Goal: Task Accomplishment & Management: Manage account settings

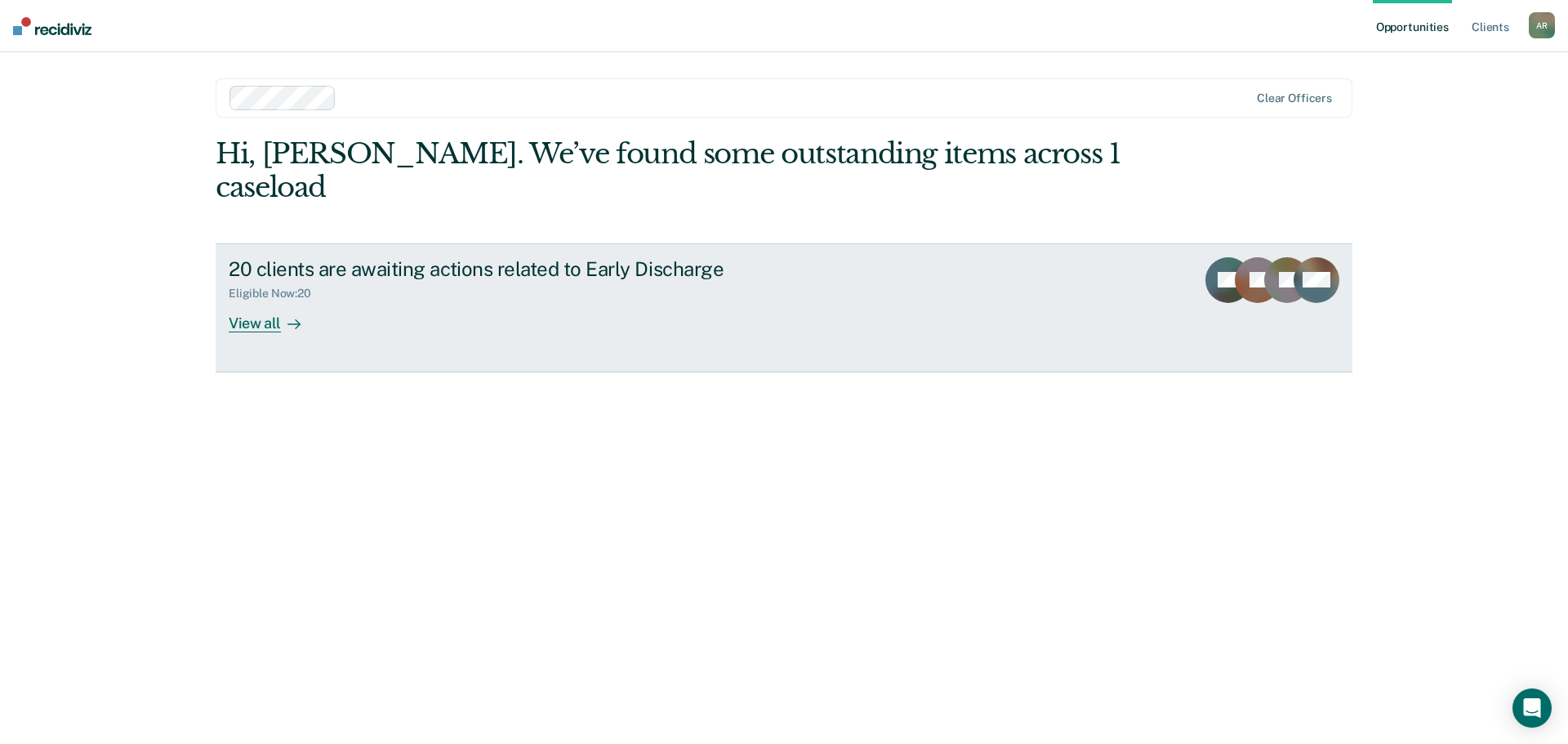
click at [273, 301] on link "20 clients are awaiting actions related to Early Discharge Eligible Now : 20 Vi…" at bounding box center [784, 307] width 1137 height 129
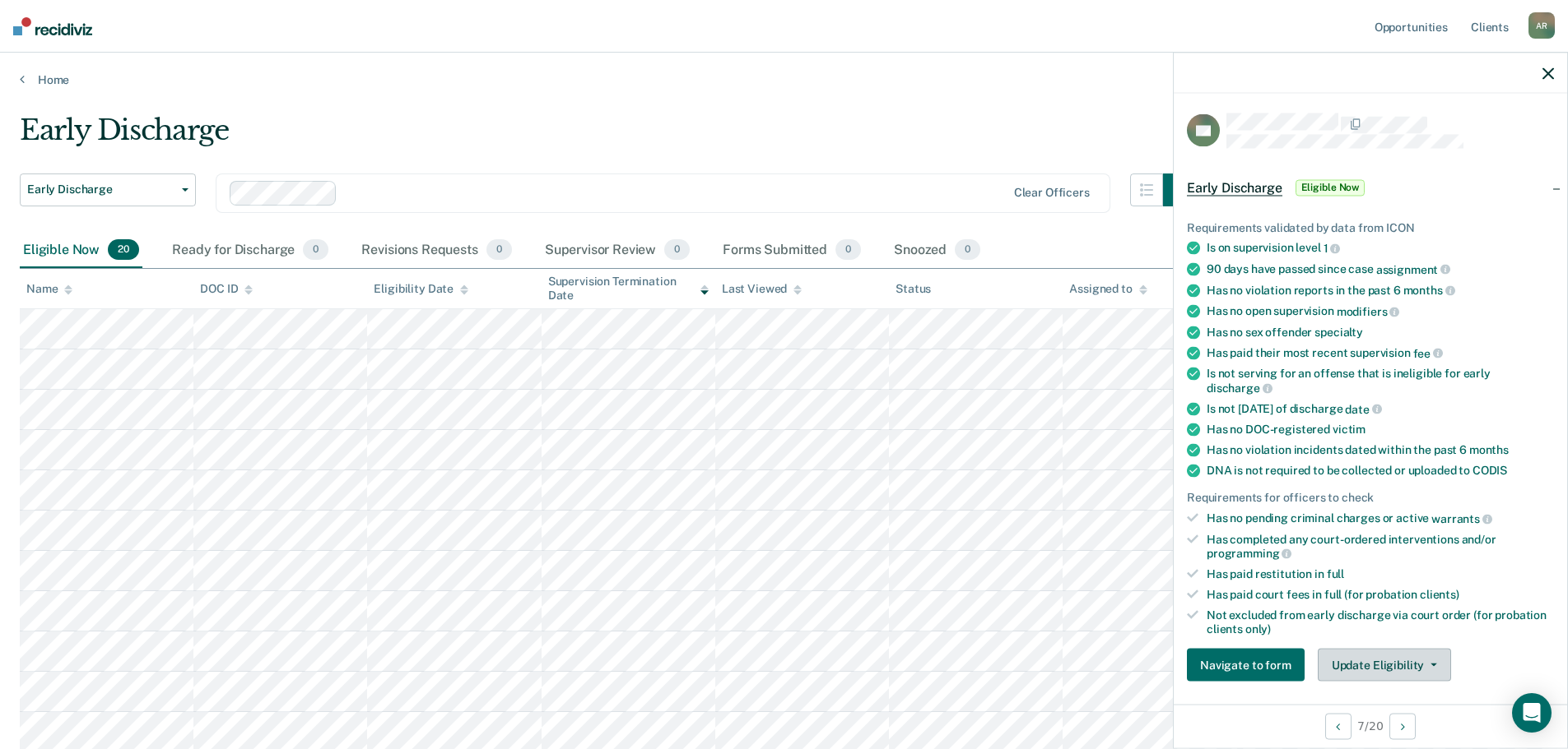
click at [1380, 663] on button "Update Eligibility" at bounding box center [1384, 665] width 133 height 33
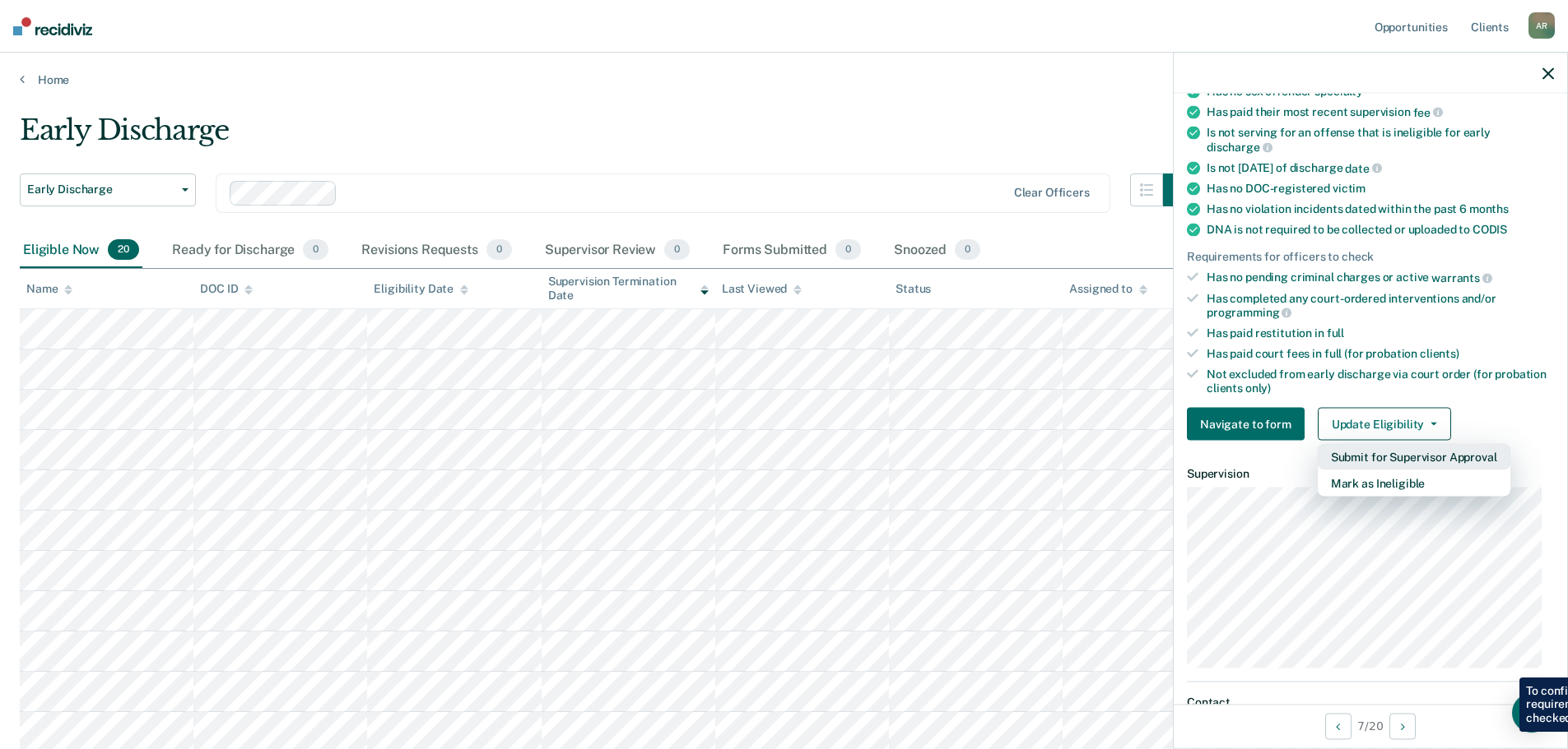
scroll to position [252, 0]
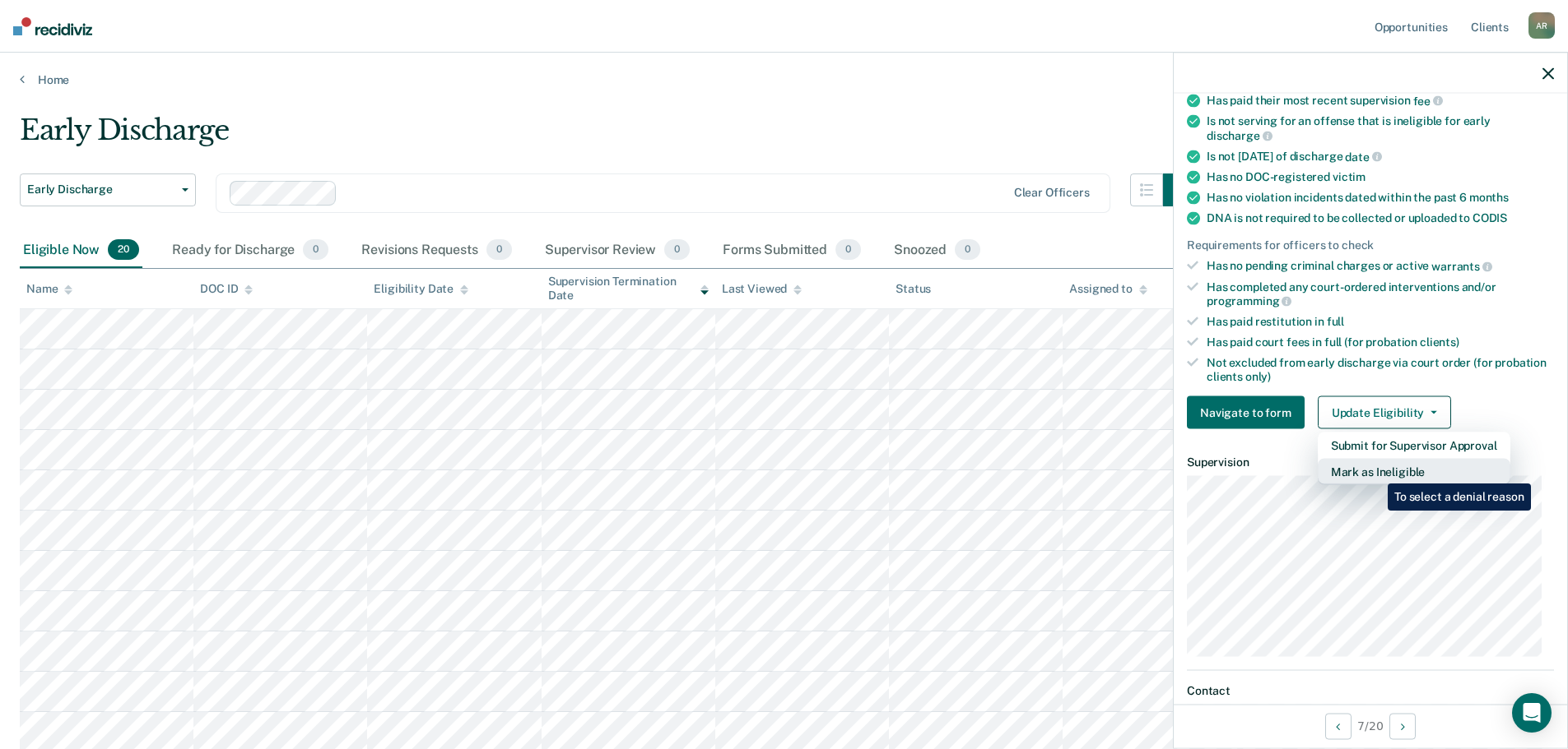
click at [1375, 471] on button "Mark as Ineligible" at bounding box center [1413, 471] width 192 height 26
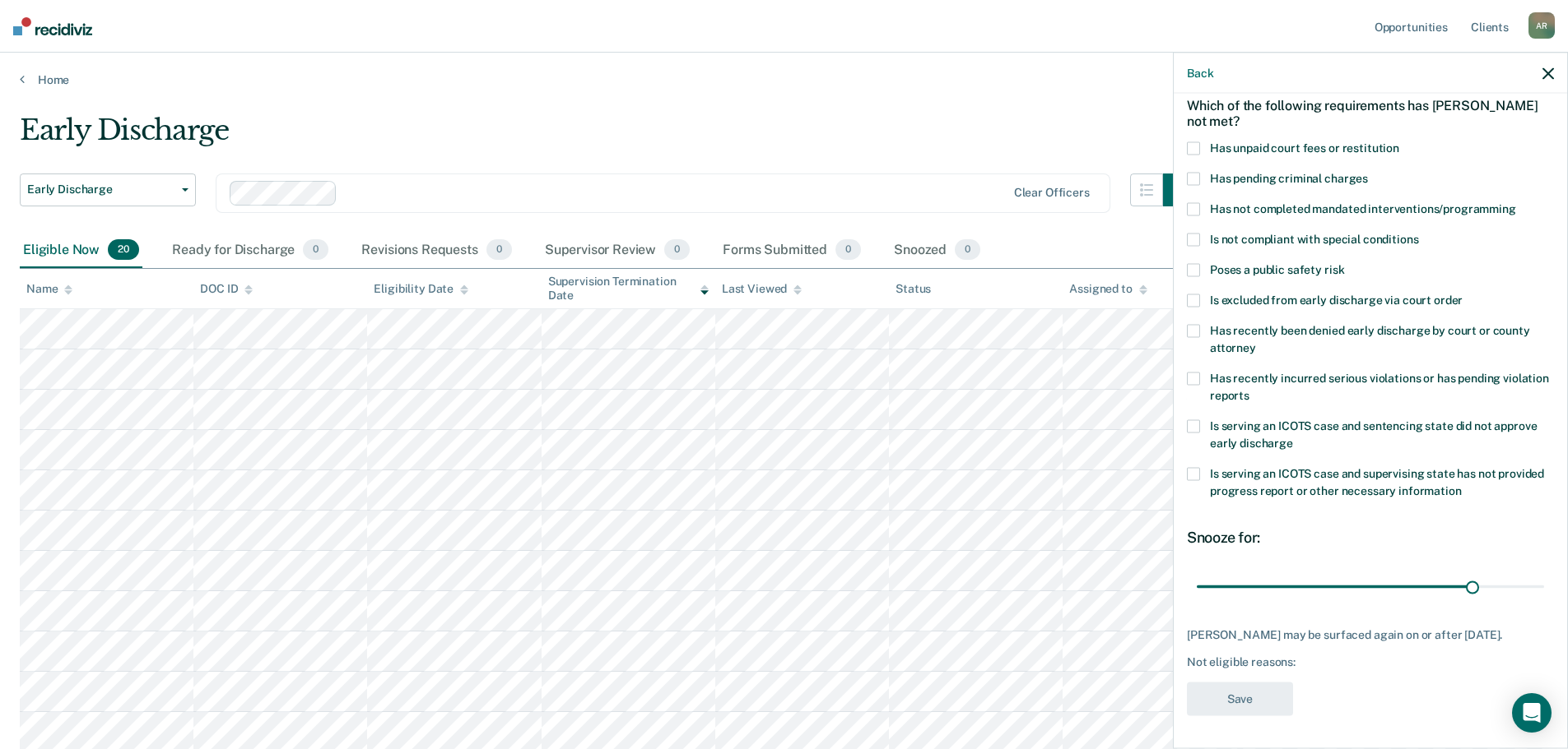
scroll to position [90, 0]
click at [1206, 141] on label "Has unpaid court fees or restitution" at bounding box center [1369, 149] width 367 height 17
click at [1399, 141] on input "Has unpaid court fees or restitution" at bounding box center [1399, 141] width 0 height 0
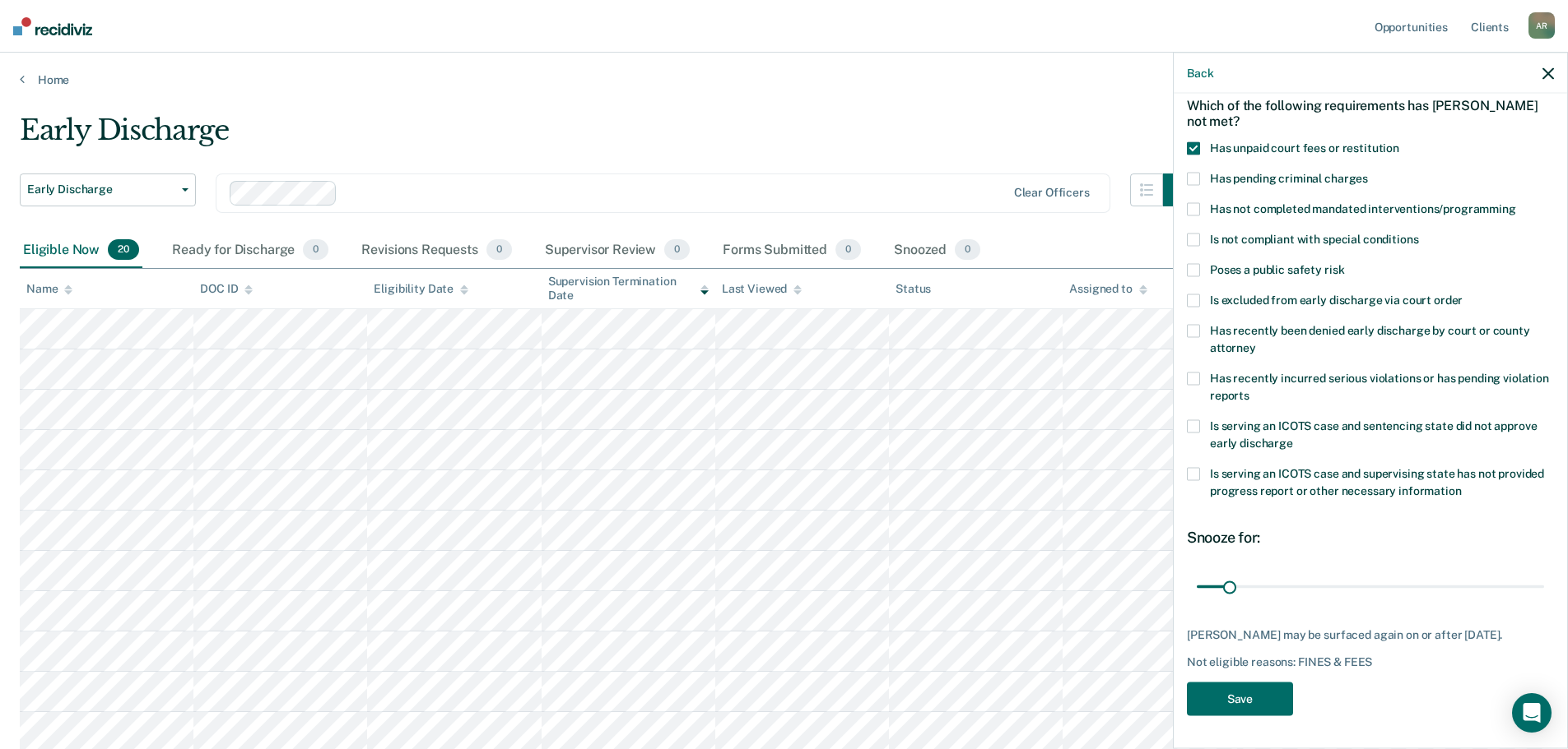
click at [1196, 202] on span at bounding box center [1193, 208] width 13 height 13
click at [1516, 202] on input "Has not completed mandated interventions/programming" at bounding box center [1516, 202] width 0 height 0
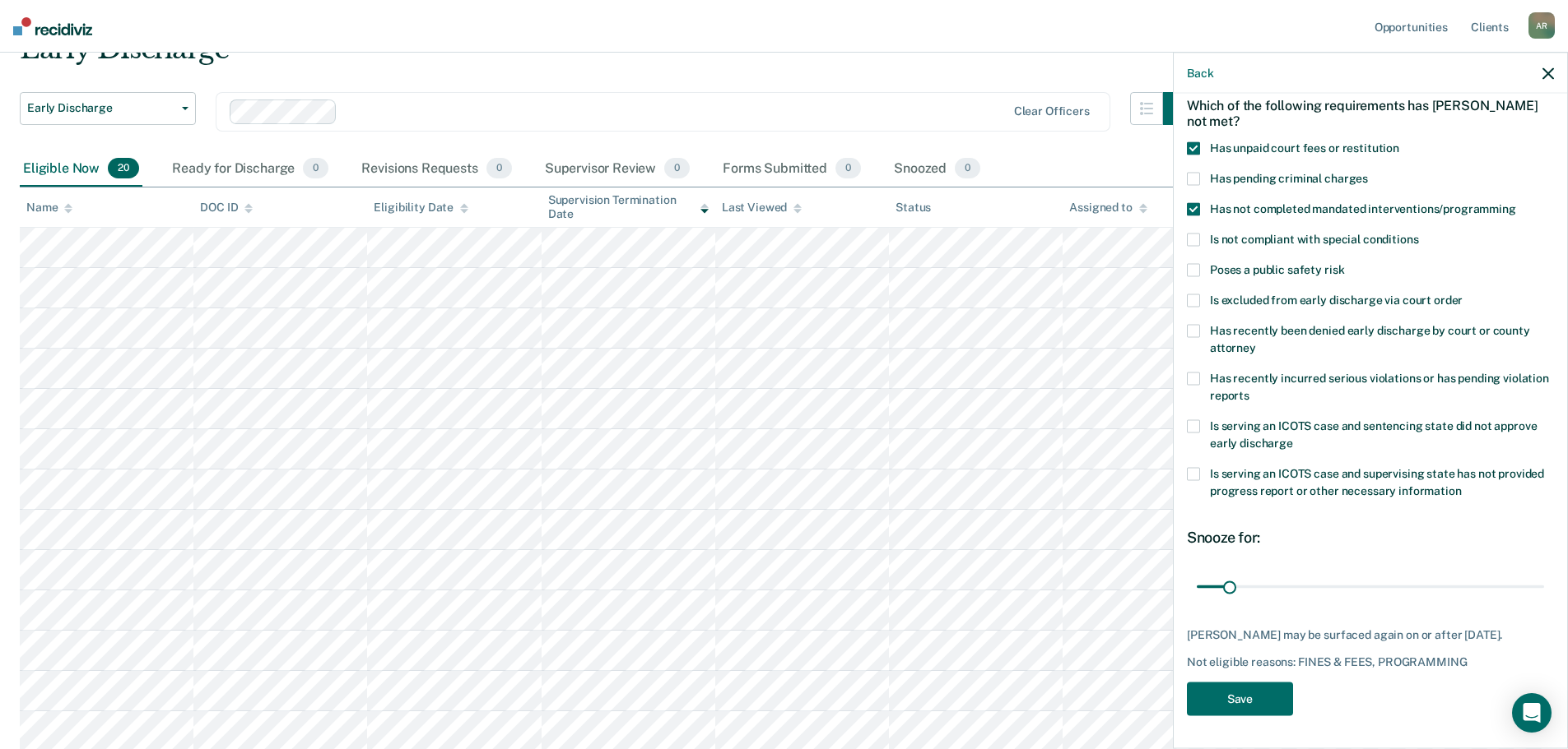
scroll to position [82, 0]
type input "30"
click at [1228, 576] on input "range" at bounding box center [1369, 587] width 347 height 29
click at [1240, 703] on button "Save" at bounding box center [1239, 698] width 107 height 34
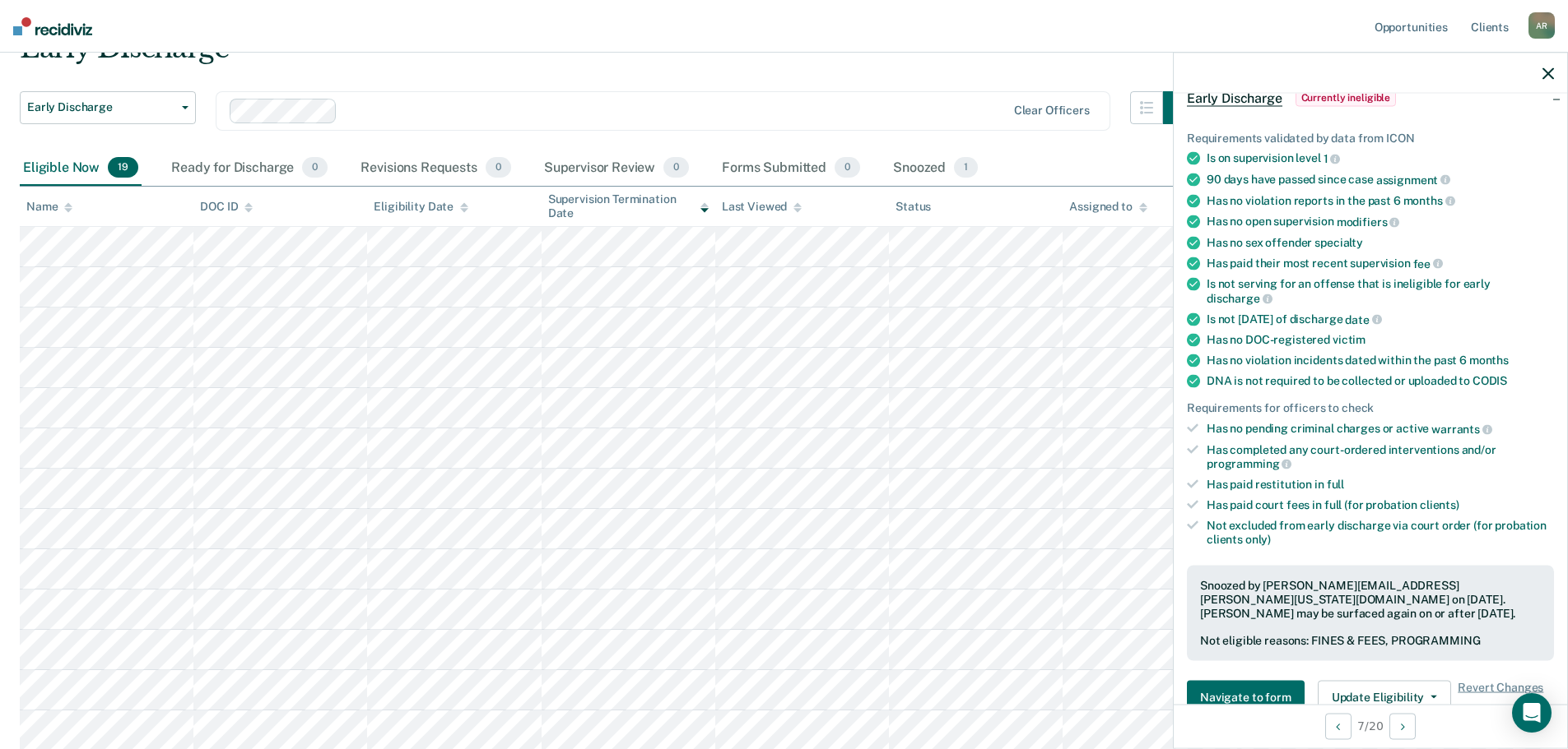
click at [1550, 73] on icon "button" at bounding box center [1547, 73] width 12 height 12
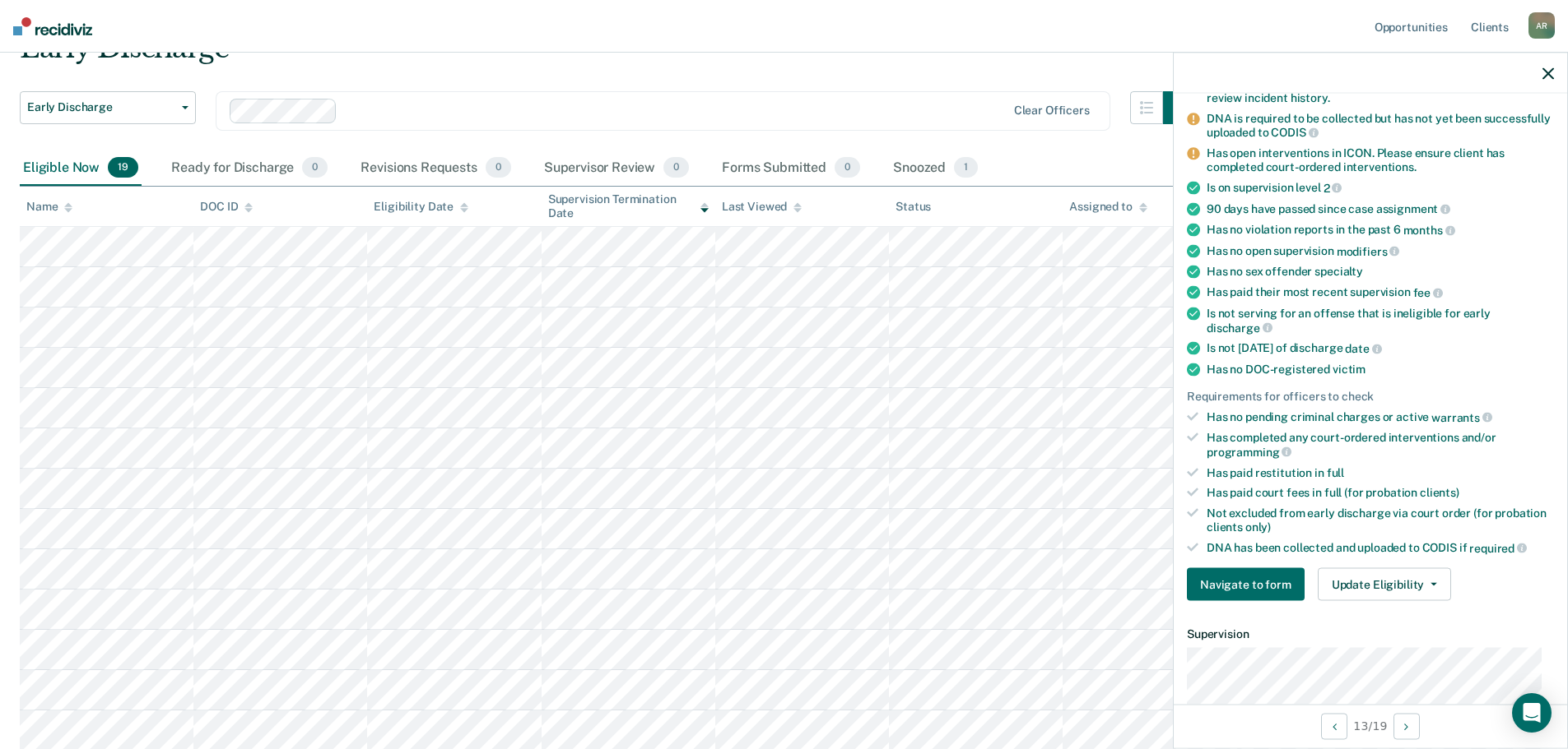
scroll to position [165, 0]
click at [1390, 590] on button "Update Eligibility" at bounding box center [1384, 584] width 133 height 33
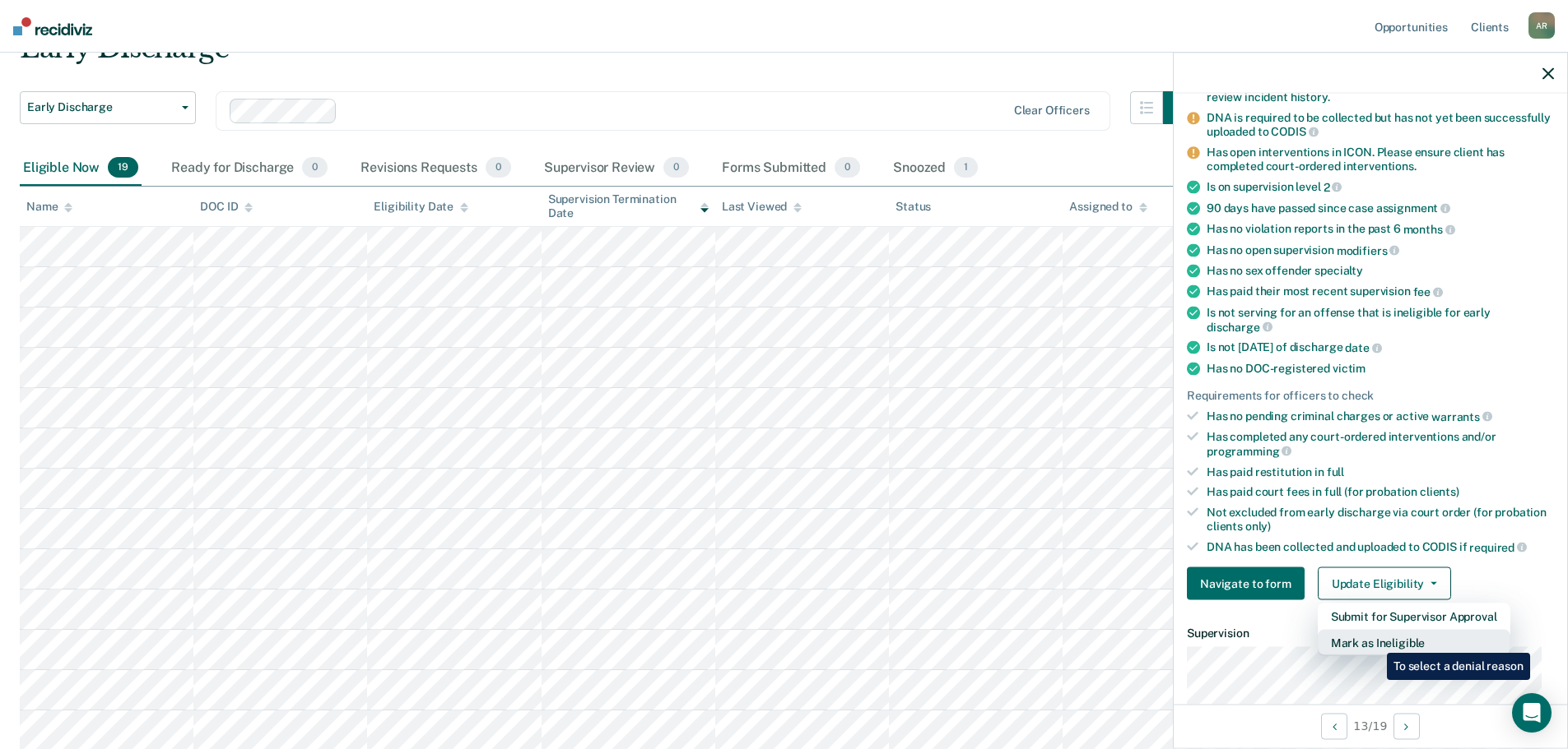
click at [1374, 641] on button "Mark as Ineligible" at bounding box center [1413, 643] width 192 height 26
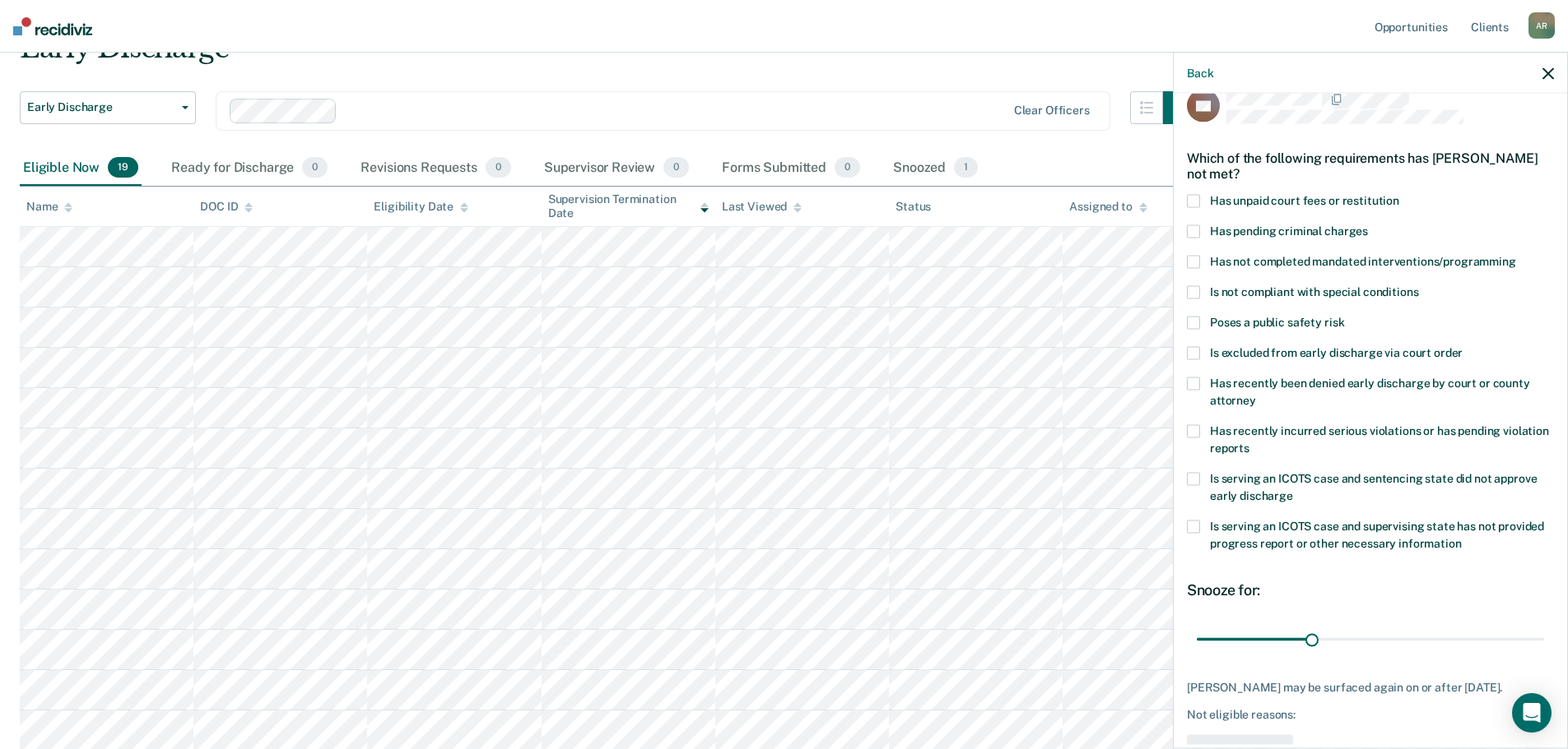
scroll to position [0, 0]
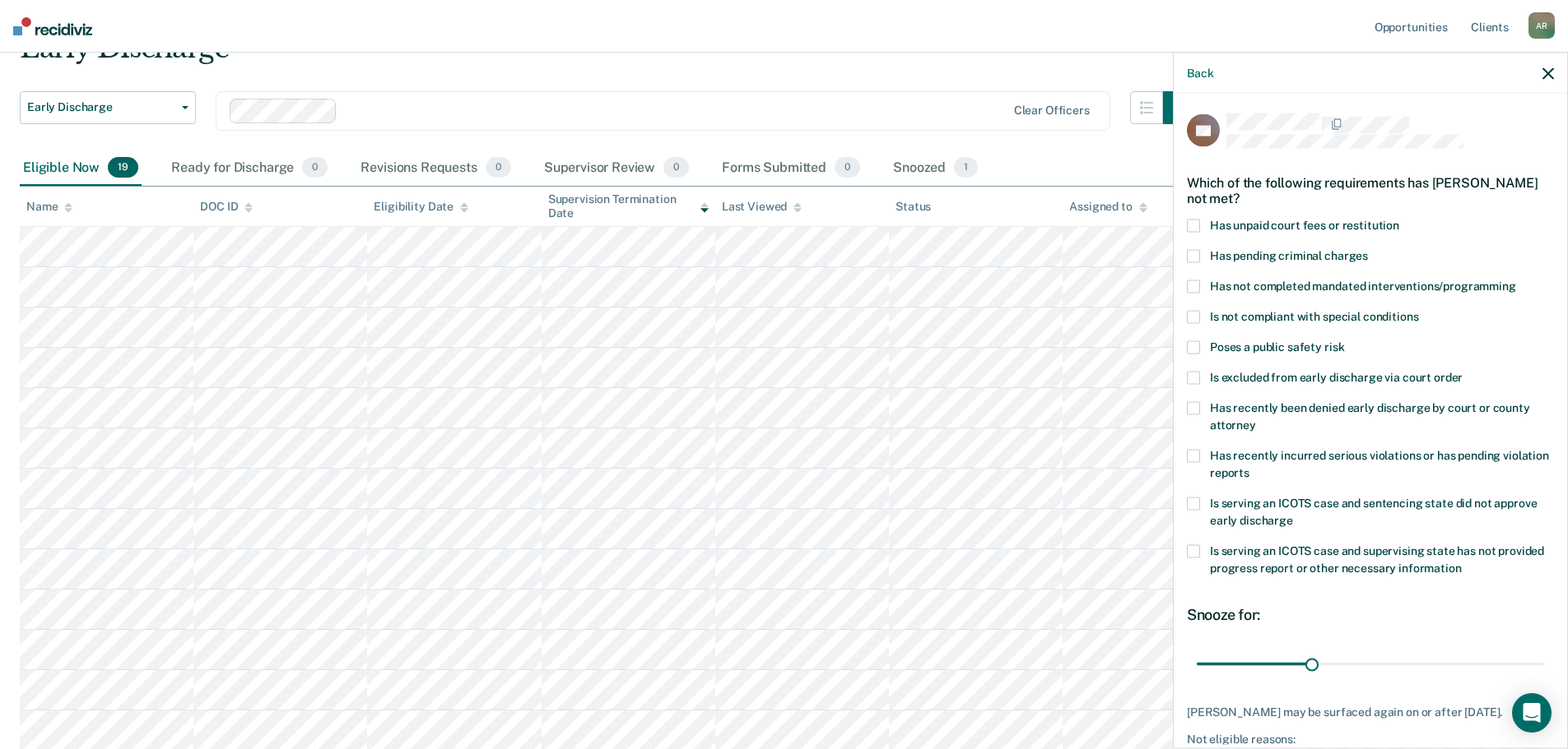
click at [1192, 226] on span at bounding box center [1193, 225] width 13 height 13
click at [1399, 218] on input "Has unpaid court fees or restitution" at bounding box center [1399, 218] width 0 height 0
click at [1195, 287] on span at bounding box center [1193, 286] width 13 height 13
click at [1516, 279] on input "Has not completed mandated interventions/programming" at bounding box center [1516, 279] width 0 height 0
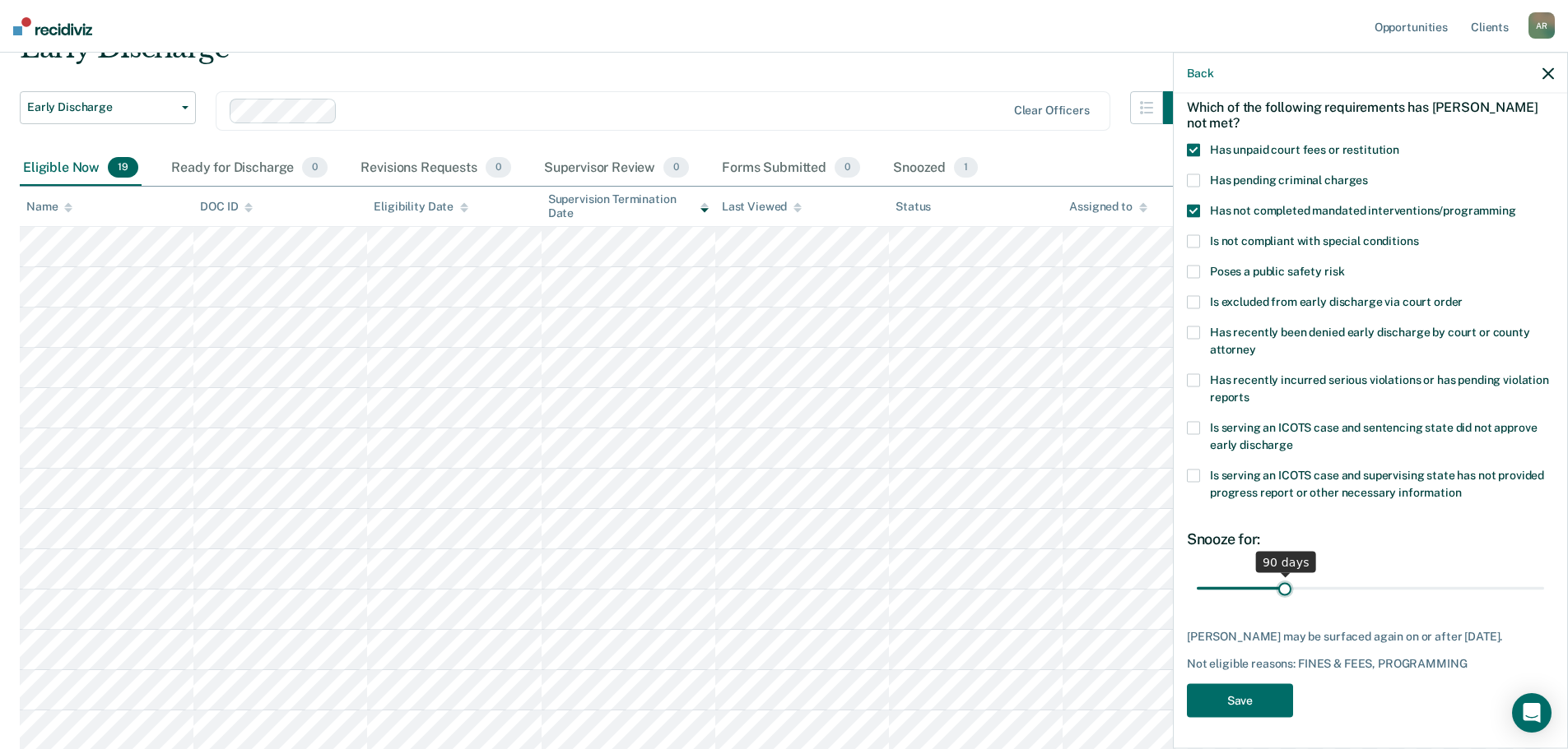
drag, startPoint x: 1234, startPoint y: 590, endPoint x: 1282, endPoint y: 593, distance: 48.1
type input "90"
click at [1282, 593] on input "range" at bounding box center [1369, 589] width 347 height 29
click at [1238, 717] on button "Save" at bounding box center [1239, 700] width 107 height 34
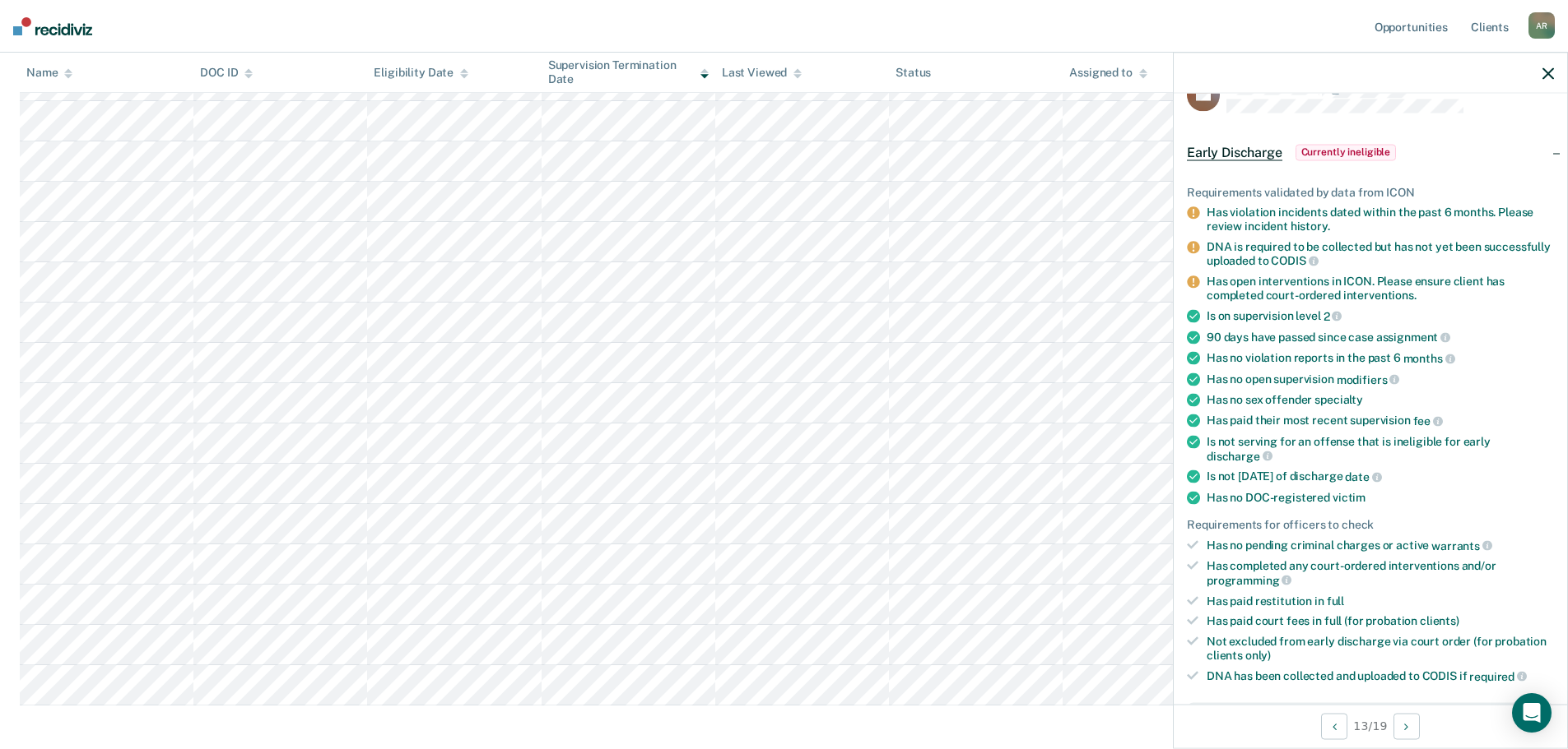
scroll to position [0, 0]
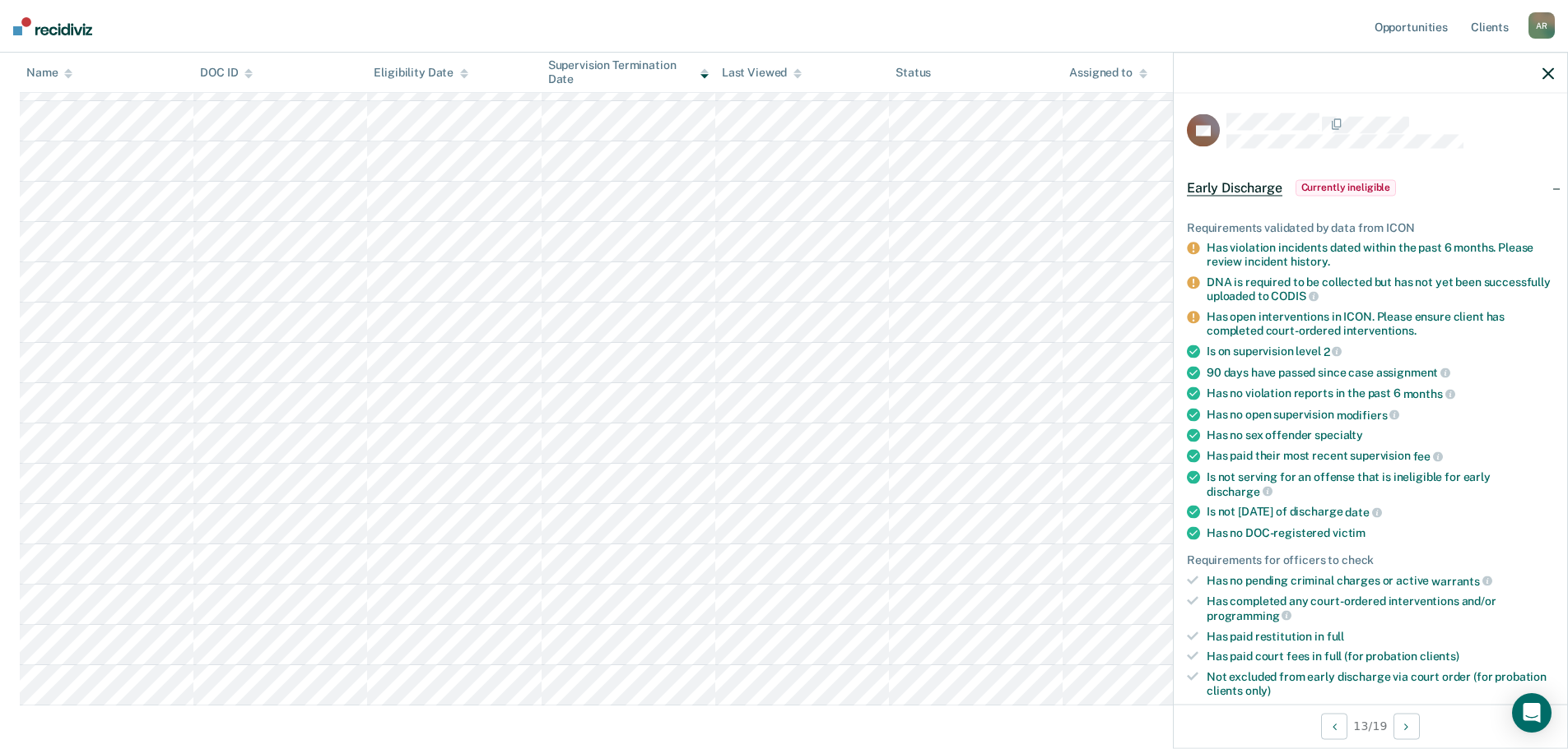
click at [1548, 73] on icon "button" at bounding box center [1547, 73] width 12 height 12
